Goal: Find specific page/section: Find specific page/section

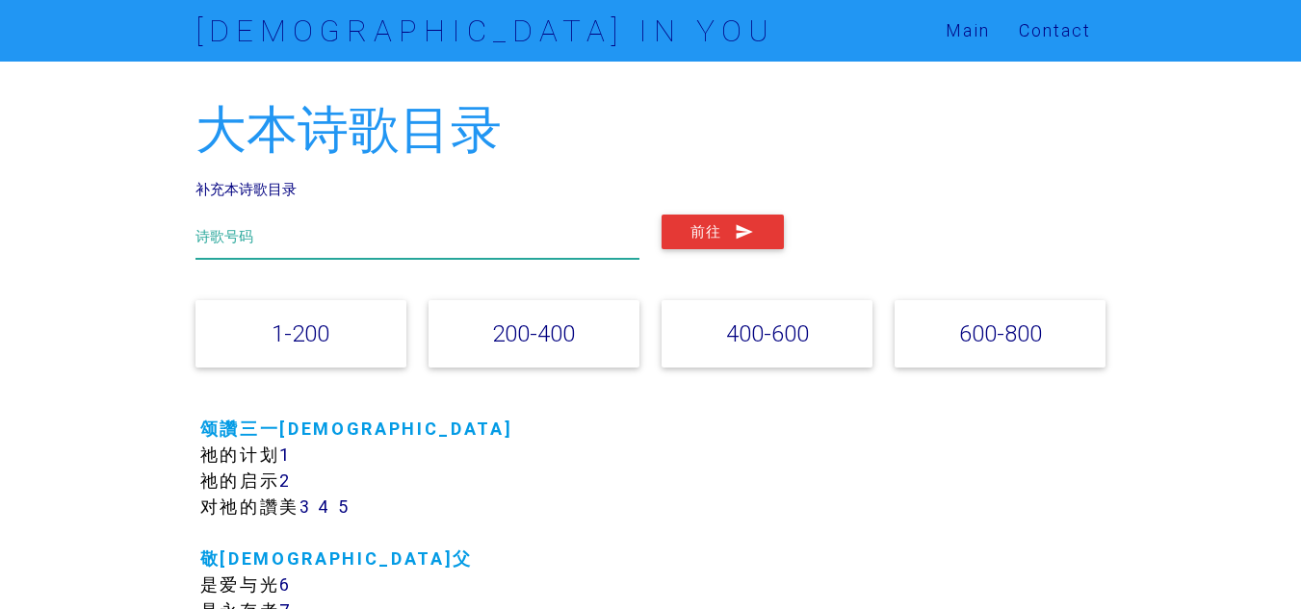
click at [438, 239] on input "text" at bounding box center [417, 237] width 445 height 44
click at [359, 242] on input "text" at bounding box center [417, 237] width 445 height 44
type input "546"
click at [661, 215] on button "前往" at bounding box center [722, 232] width 122 height 35
click at [366, 243] on input "546" at bounding box center [417, 237] width 445 height 44
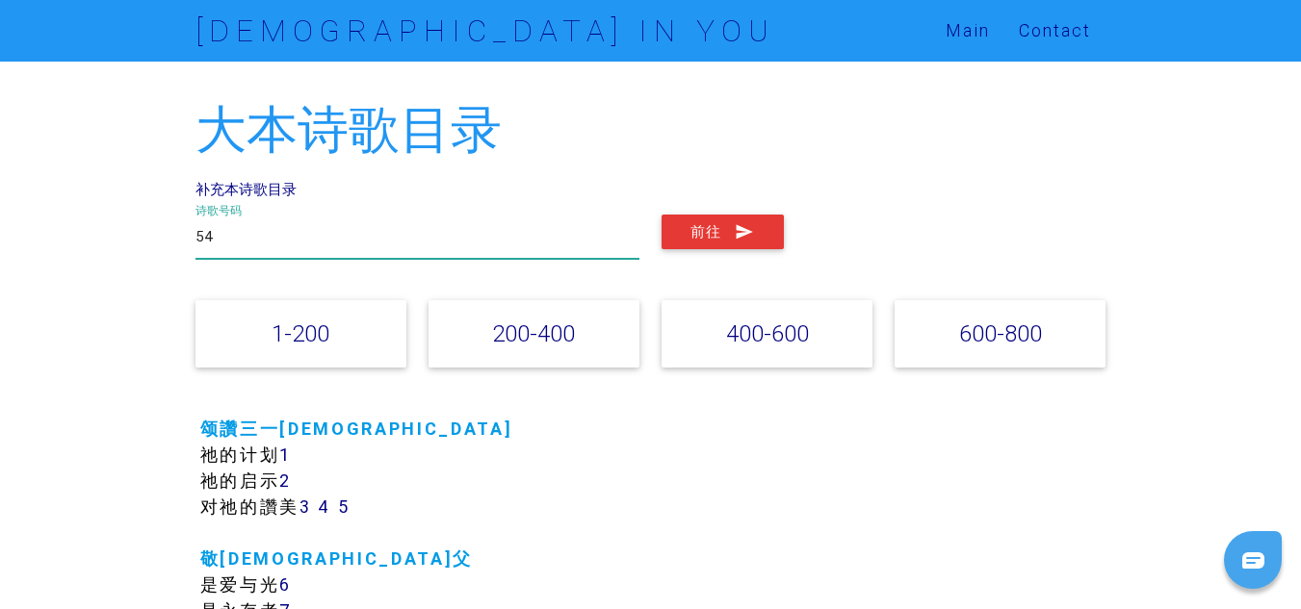
type input "5"
click at [661, 215] on button "前往" at bounding box center [722, 232] width 122 height 35
click at [270, 233] on input "248" at bounding box center [417, 237] width 445 height 44
type input "2"
type input "376"
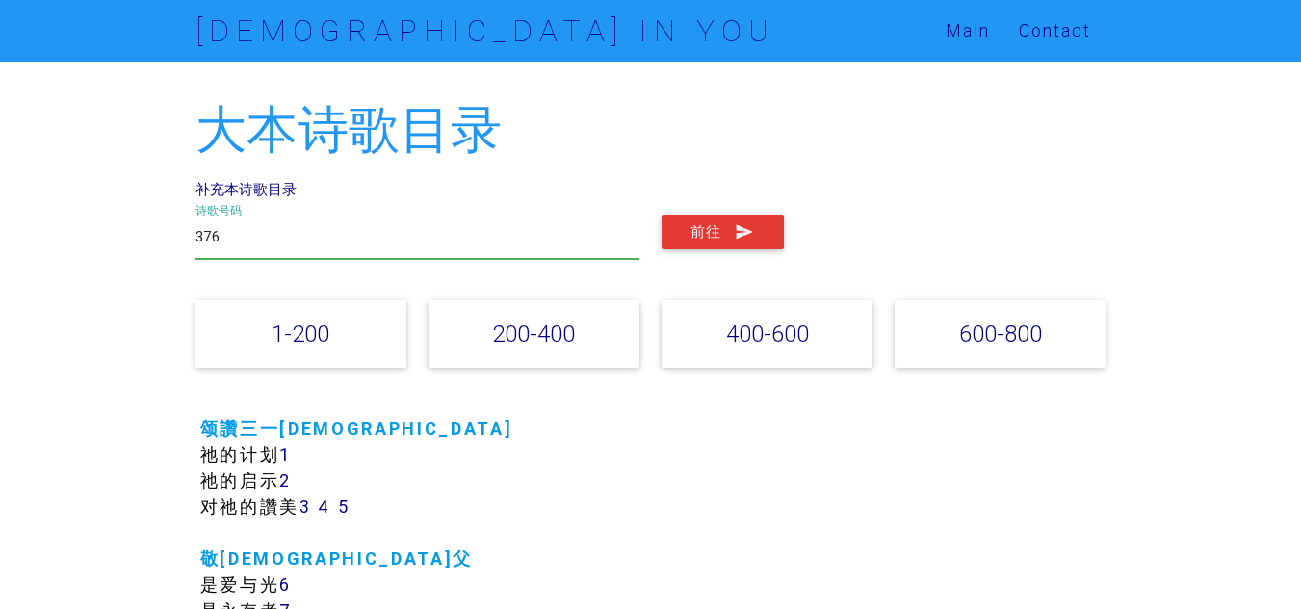
click at [661, 215] on button "前往" at bounding box center [722, 232] width 122 height 35
click at [395, 235] on input "376" at bounding box center [417, 237] width 445 height 44
type input "3"
click at [661, 215] on button "前往" at bounding box center [722, 232] width 122 height 35
click at [312, 251] on input "177" at bounding box center [417, 237] width 445 height 44
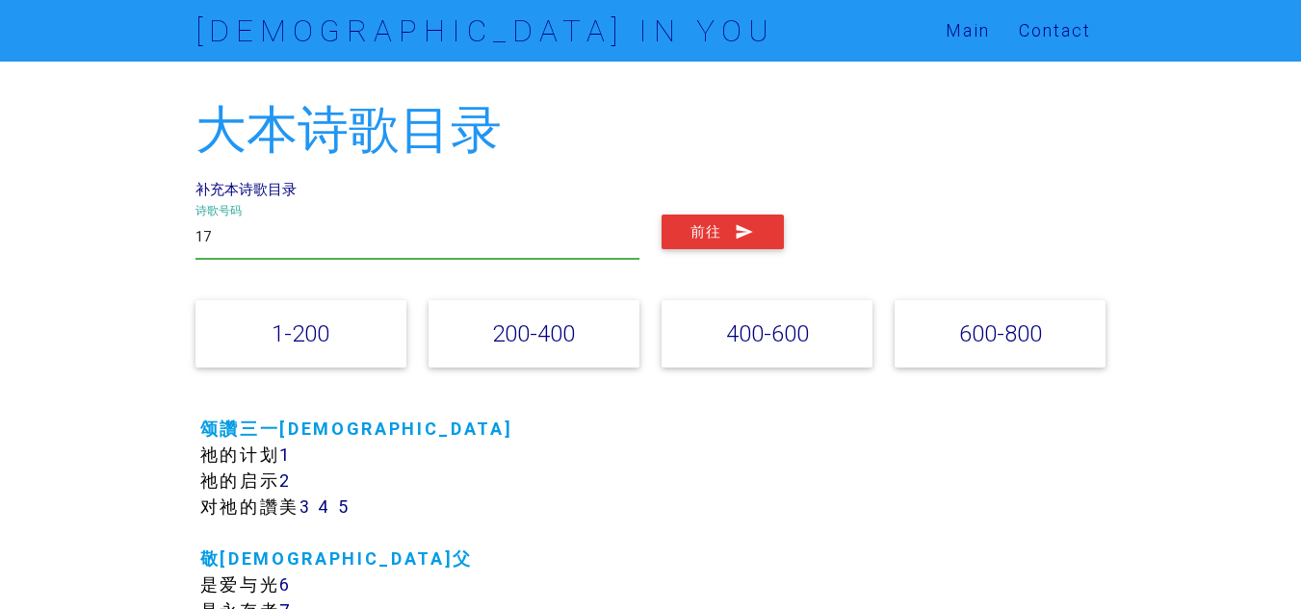
type input "1"
type input "20"
click at [661, 215] on button "前往" at bounding box center [722, 232] width 122 height 35
